Goal: Information Seeking & Learning: Learn about a topic

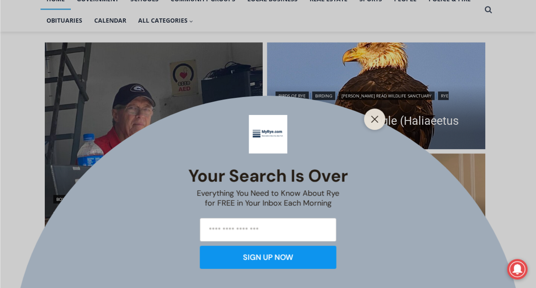
scroll to position [205, 0]
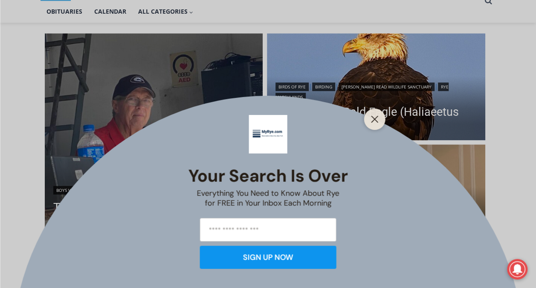
click at [375, 116] on icon "Close" at bounding box center [375, 119] width 8 height 8
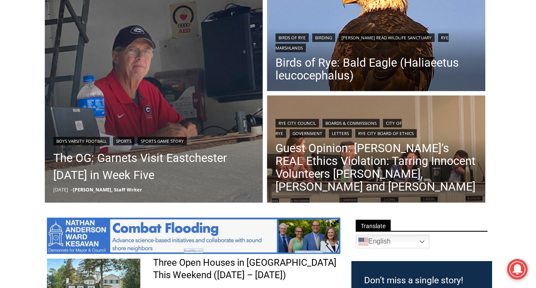
scroll to position [255, 0]
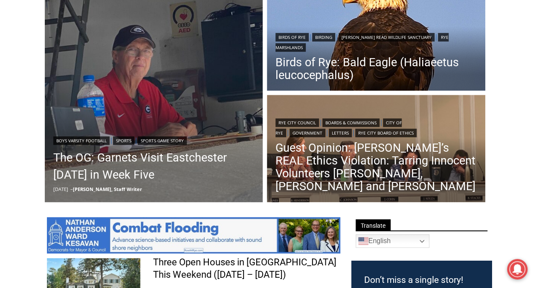
click at [352, 157] on link "Guest Opinion: [PERSON_NAME]’s REAL Ethics Violation: Tarring Innocent Voluntee…" at bounding box center [376, 166] width 201 height 51
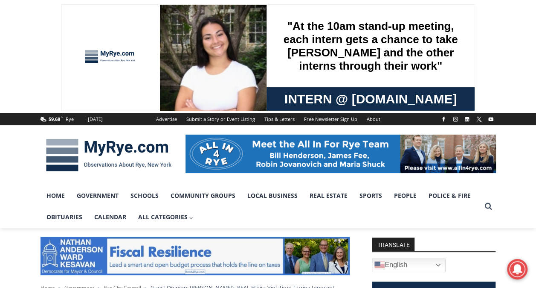
click at [126, 153] on img at bounding box center [109, 155] width 137 height 44
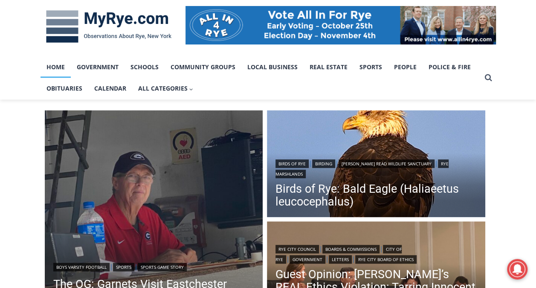
scroll to position [131, 0]
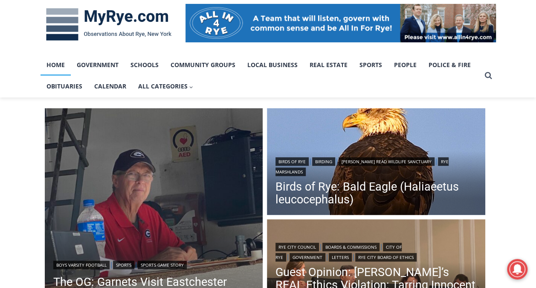
click at [128, 195] on img "Read More The OG: Garnets Visit Eastchester Today in Week Five" at bounding box center [154, 217] width 218 height 218
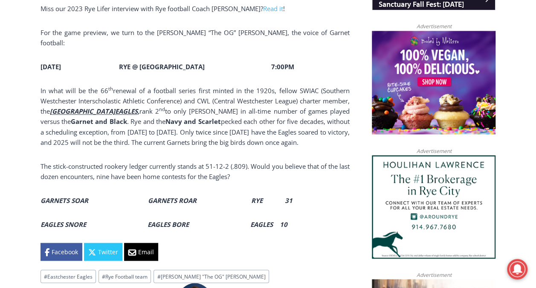
scroll to position [678, 0]
